Goal: Task Accomplishment & Management: Use online tool/utility

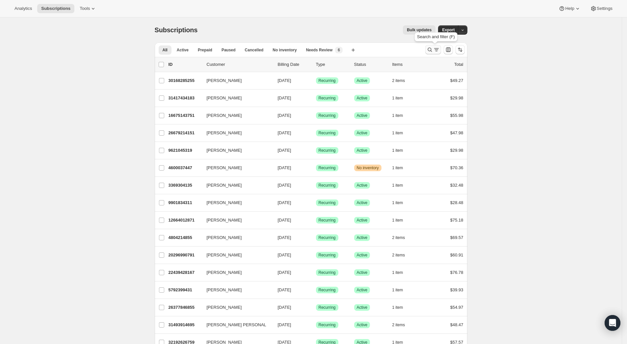
click at [430, 49] on icon "Search and filter results" at bounding box center [429, 49] width 7 height 7
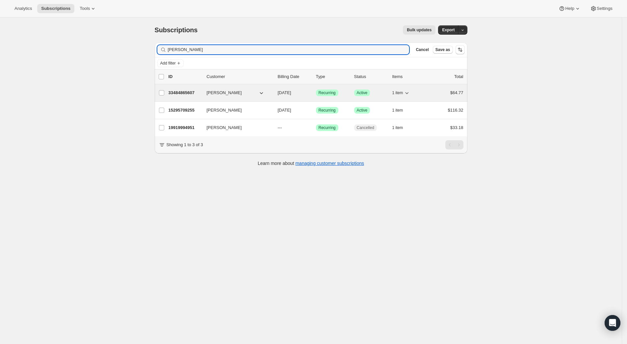
type input "[PERSON_NAME]"
click at [189, 95] on p "33484865607" at bounding box center [184, 93] width 33 height 7
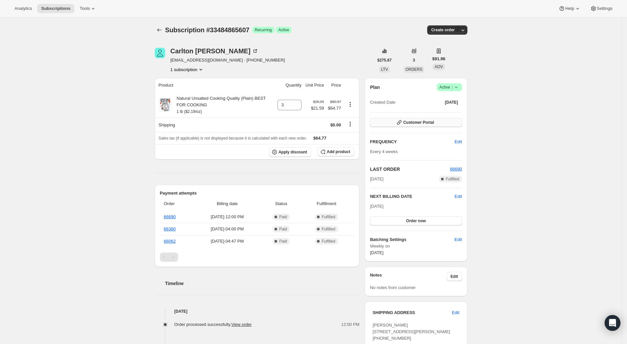
click at [426, 121] on span "Customer Portal" at bounding box center [418, 122] width 31 height 5
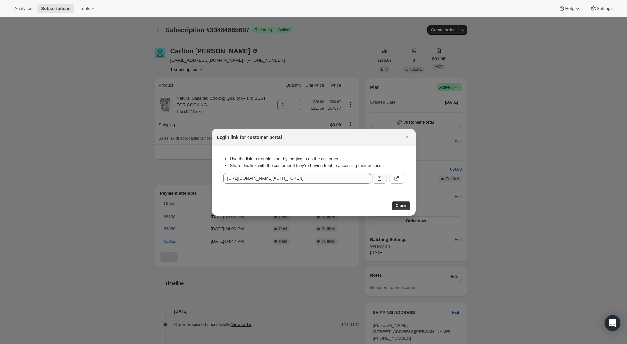
click at [379, 180] on icon ":rca:" at bounding box center [379, 178] width 7 height 7
